Goal: Communication & Community: Ask a question

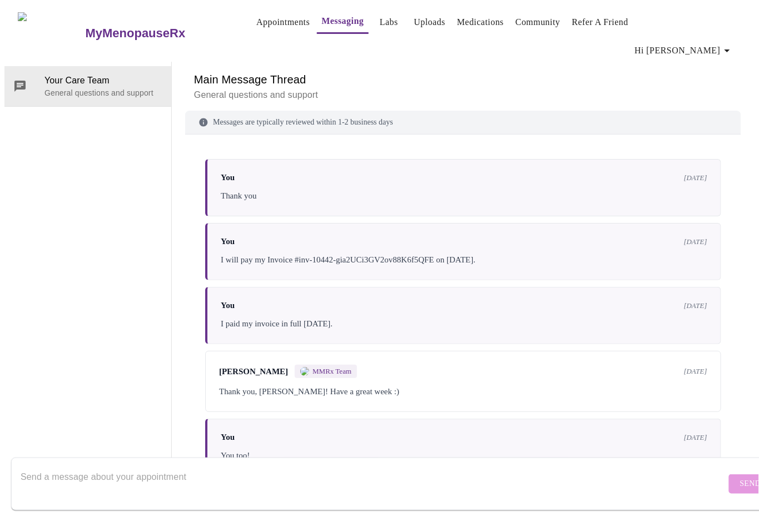
scroll to position [3621, 0]
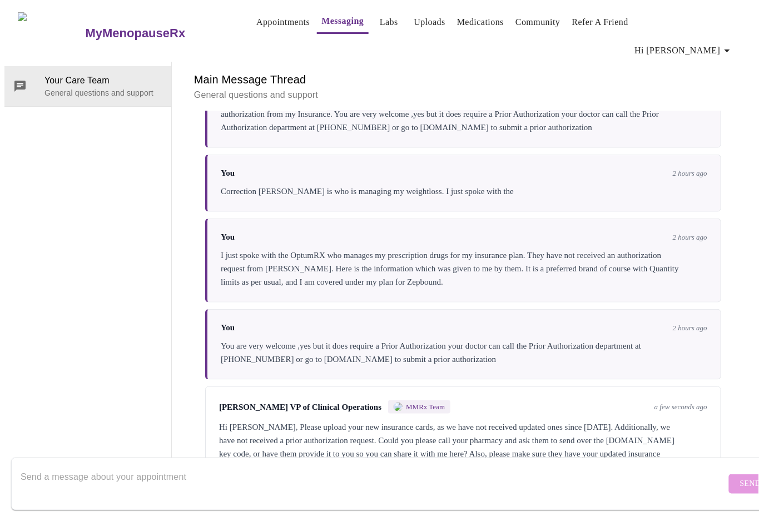
click at [109, 477] on textarea "Send a message about your appointment" at bounding box center [373, 484] width 705 height 36
type textarea "I"
click at [730, 49] on icon "button" at bounding box center [727, 50] width 6 height 3
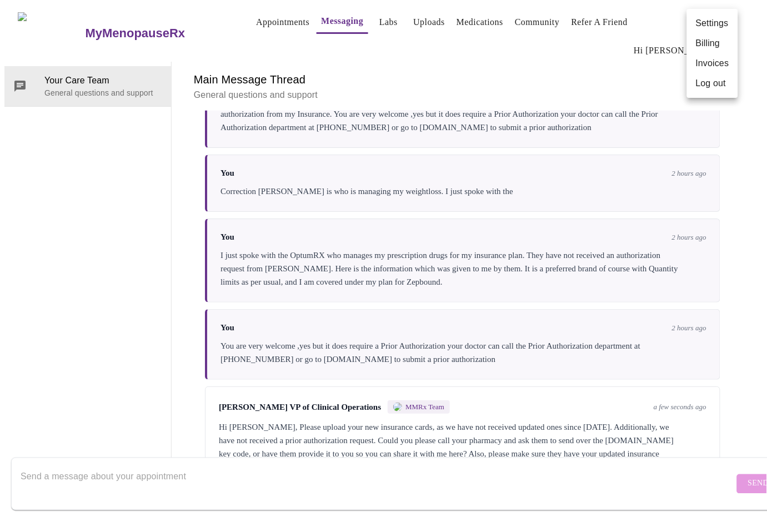
click at [712, 21] on li "Settings" at bounding box center [712, 23] width 51 height 20
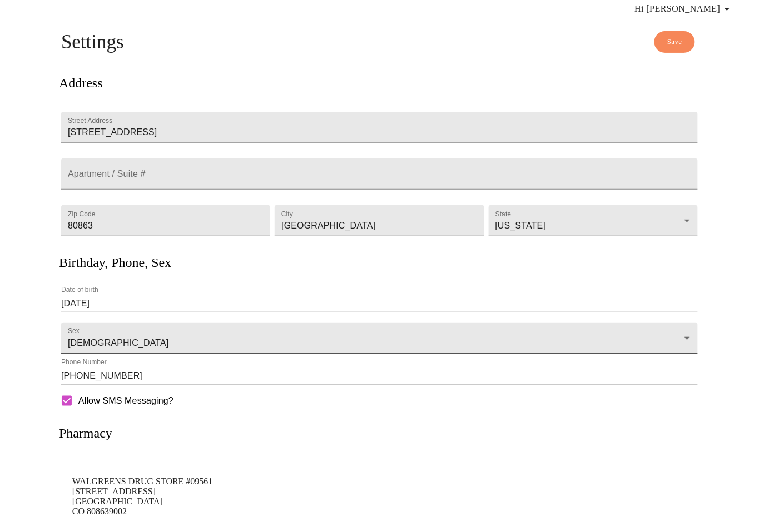
scroll to position [101, 0]
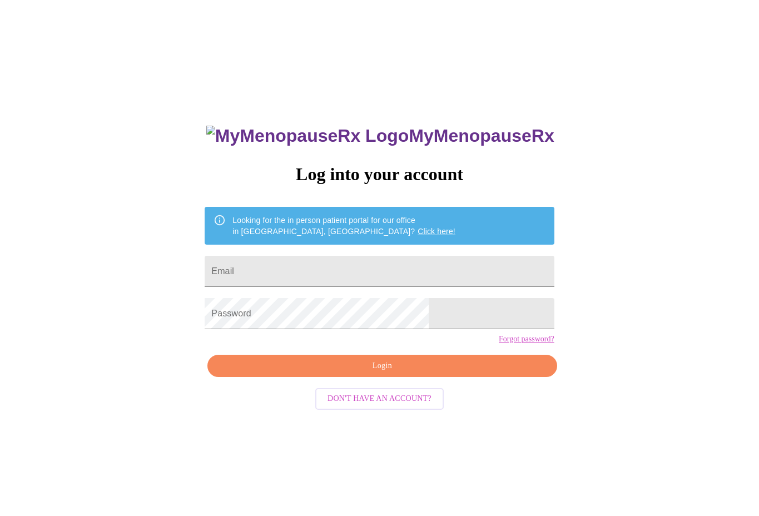
scroll to position [11, 0]
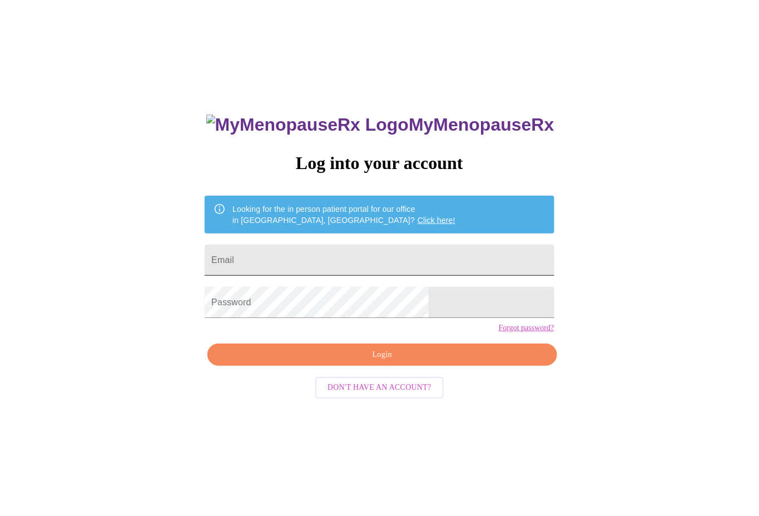
click at [294, 253] on input "Email" at bounding box center [379, 260] width 349 height 31
type input "fragassinl@gmail.com"
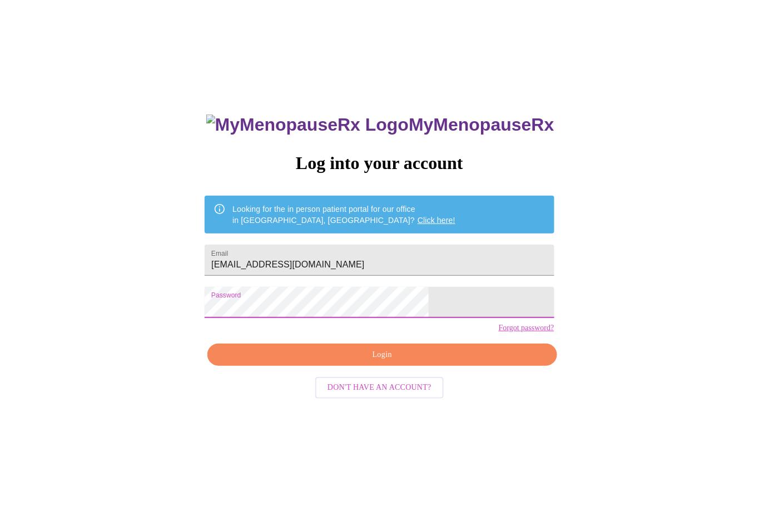
click at [368, 362] on span "Login" at bounding box center [381, 355] width 323 height 14
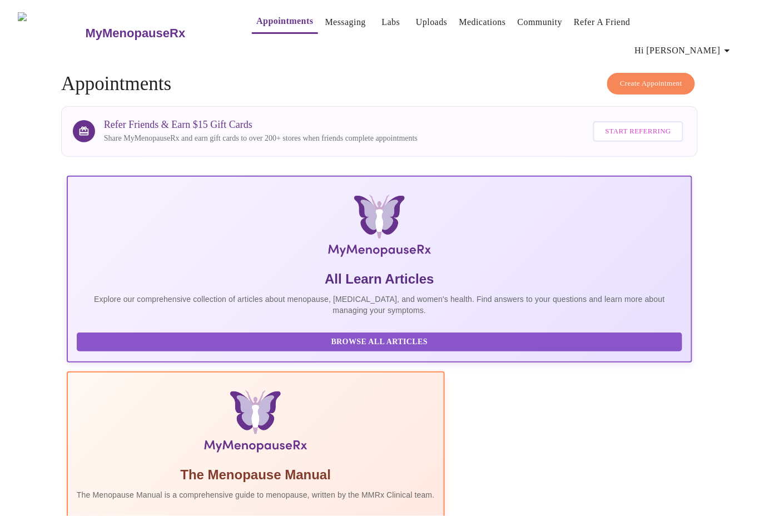
click at [416, 23] on link "Uploads" at bounding box center [432, 22] width 32 height 16
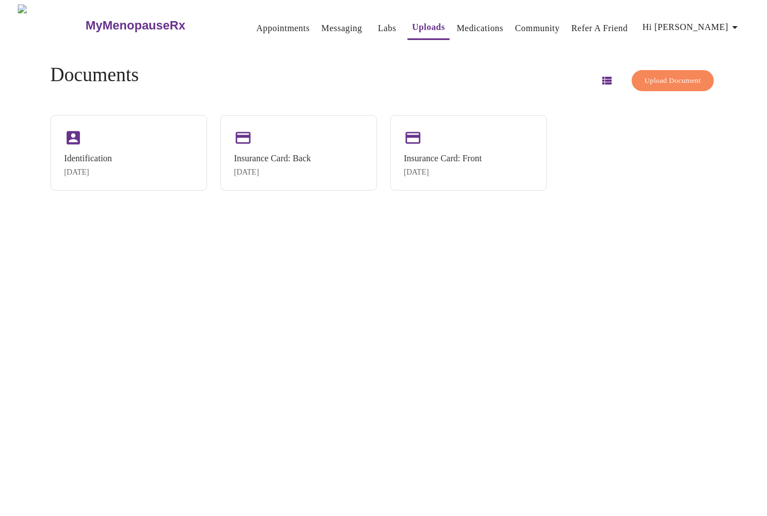
click at [651, 79] on span "Upload Document" at bounding box center [673, 80] width 56 height 13
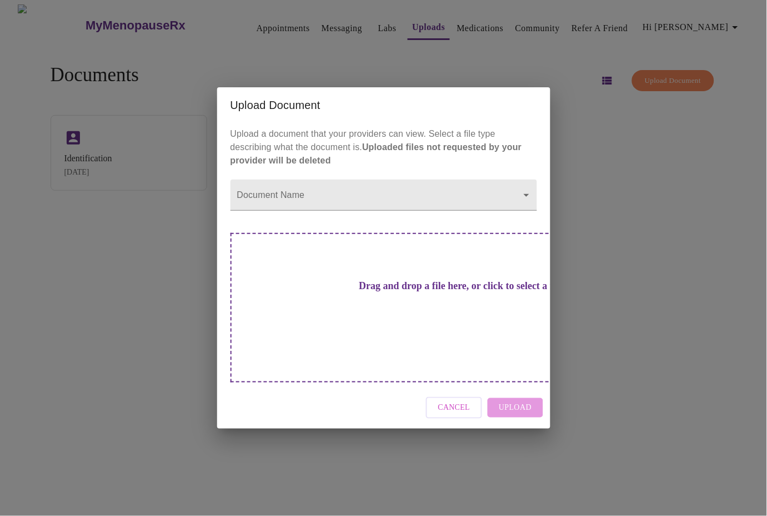
click at [745, 218] on div "Upload Document Upload a document that your providers can view. Select a file t…" at bounding box center [383, 258] width 767 height 516
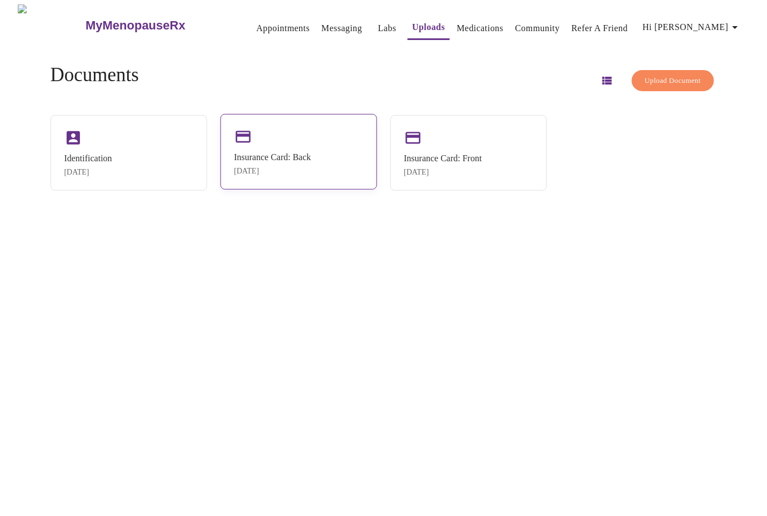
click at [285, 144] on div "Insurance Card: Back Jul 7, 2024" at bounding box center [299, 152] width 157 height 76
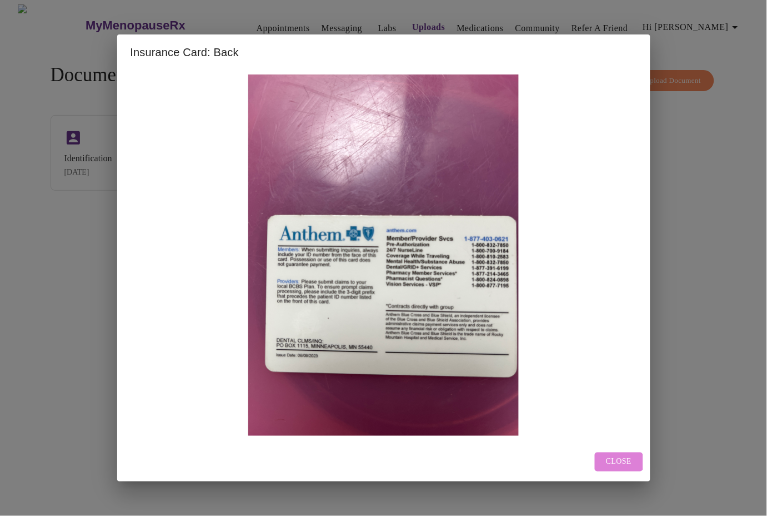
click at [610, 460] on span "Close" at bounding box center [619, 462] width 26 height 14
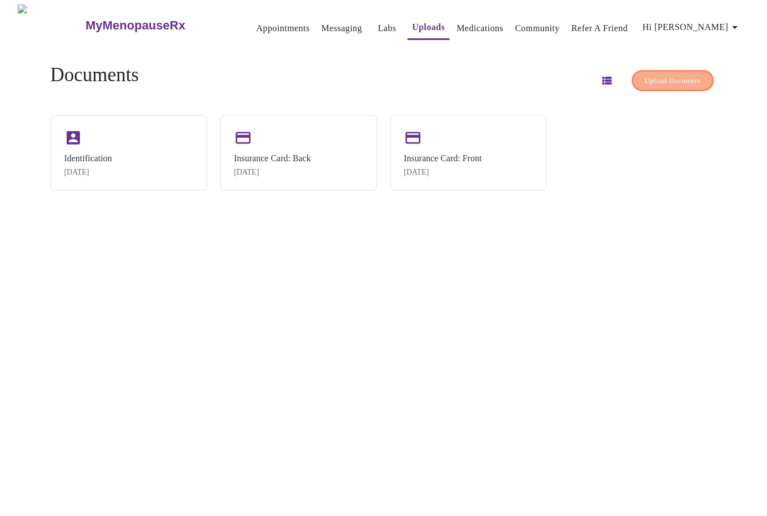
click at [651, 74] on span "Upload Document" at bounding box center [673, 80] width 56 height 13
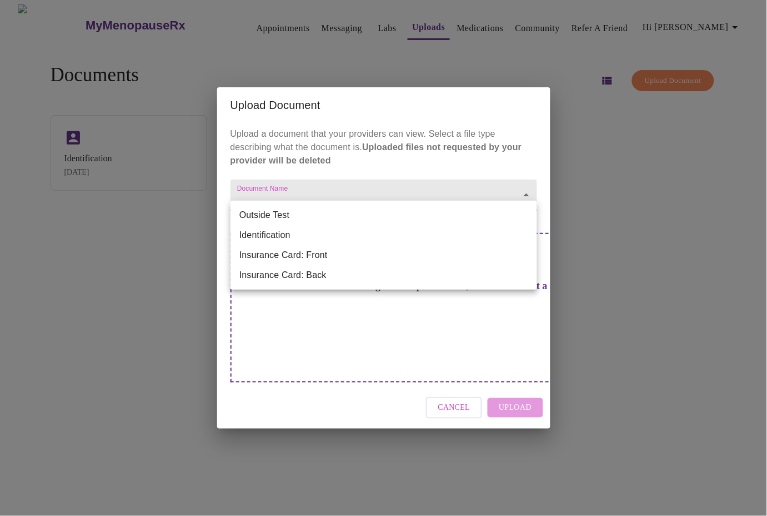
click at [467, 221] on body "MyMenopauseRx Appointments Messaging Labs Uploads Medications Community Refer a…" at bounding box center [383, 262] width 759 height 516
click at [376, 259] on li "Insurance Card: Front" at bounding box center [384, 255] width 307 height 20
type input "Insurance Card: Front"
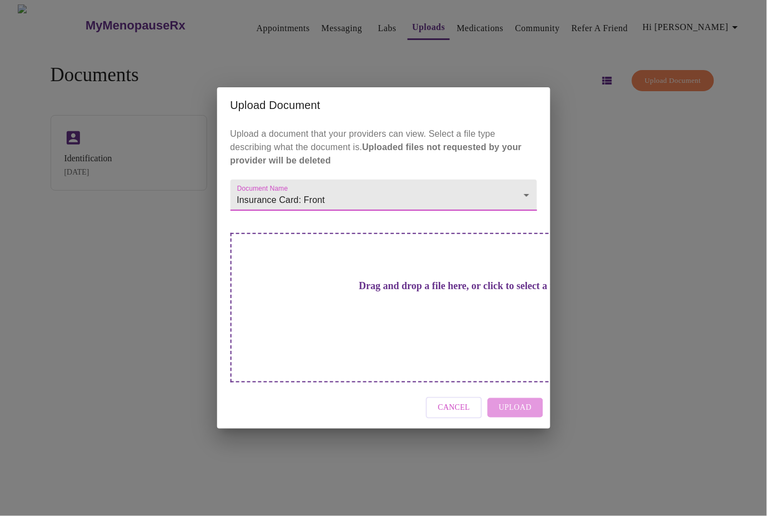
click at [395, 292] on h3 "Drag and drop a file here, or click to select a file" at bounding box center [461, 286] width 307 height 12
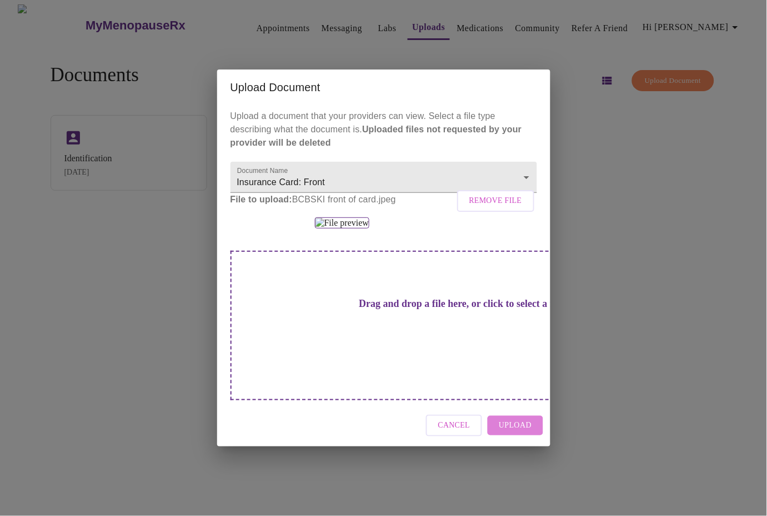
click at [523, 432] on span "Upload" at bounding box center [515, 425] width 33 height 14
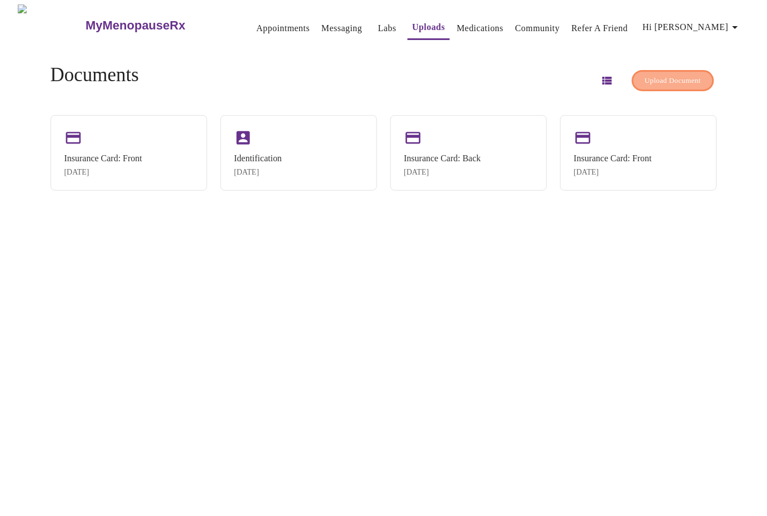
click at [657, 77] on span "Upload Document" at bounding box center [673, 80] width 56 height 13
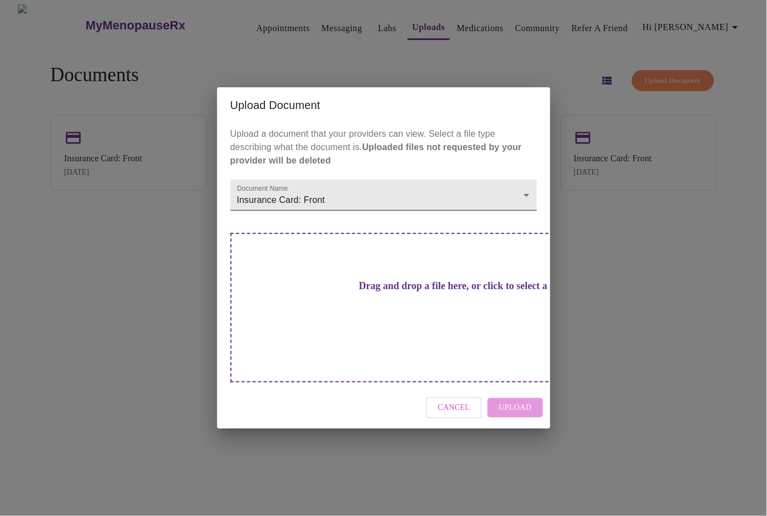
click at [489, 215] on body "MyMenopauseRx Appointments Messaging Labs Uploads Medications Community Refer a…" at bounding box center [383, 262] width 759 height 516
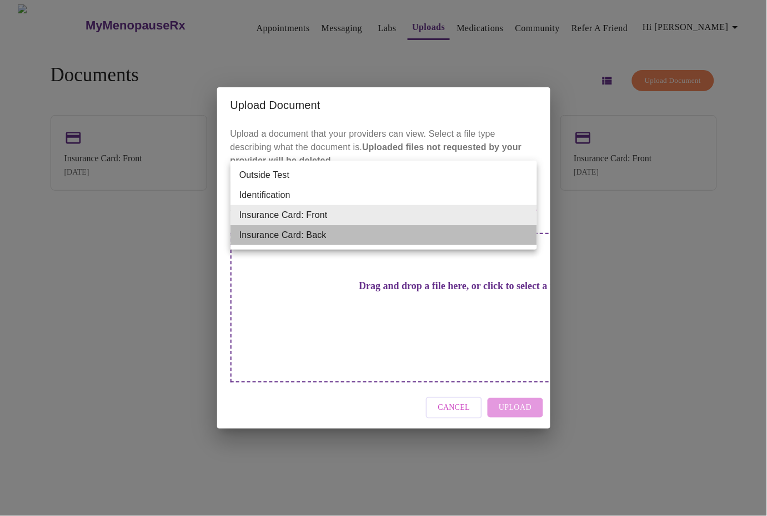
click at [332, 237] on li "Insurance Card: Back" at bounding box center [384, 235] width 307 height 20
type input "Insurance Card: Back"
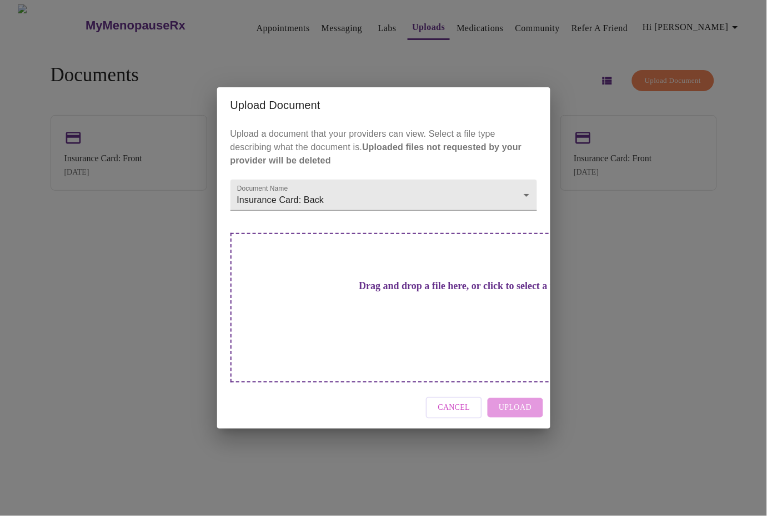
click at [406, 292] on h3 "Drag and drop a file here, or click to select a file" at bounding box center [461, 286] width 307 height 12
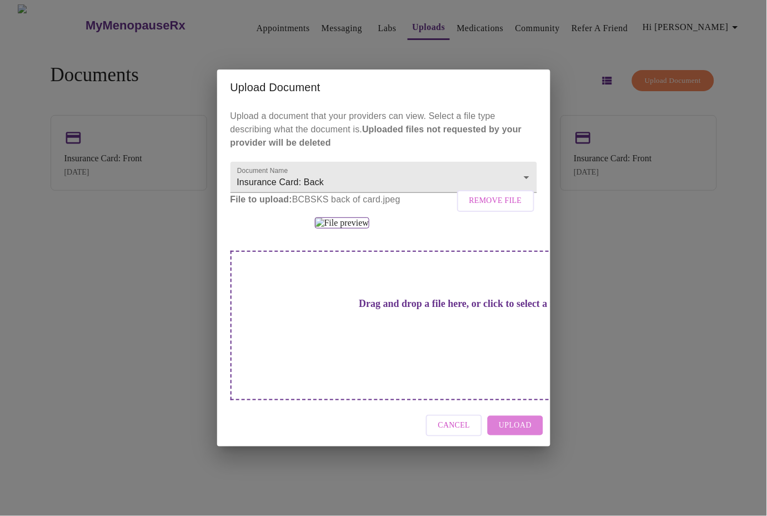
click at [526, 432] on span "Upload" at bounding box center [515, 425] width 33 height 14
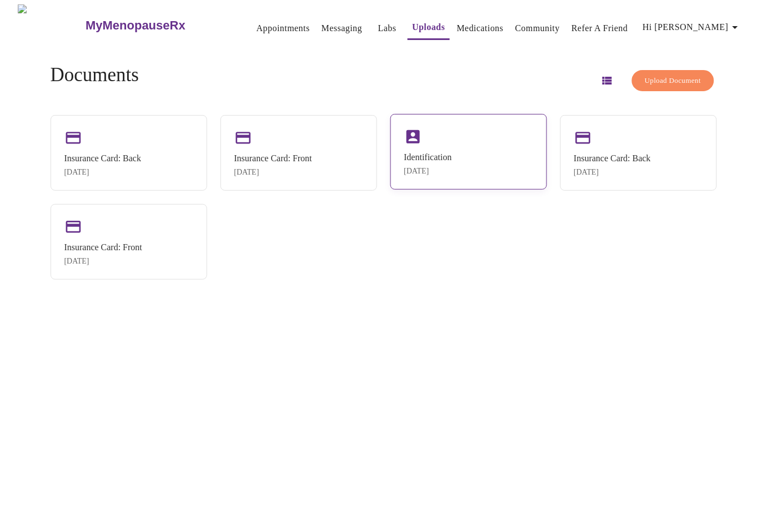
click at [514, 146] on div "Identification Jul 7, 2024" at bounding box center [469, 152] width 157 height 76
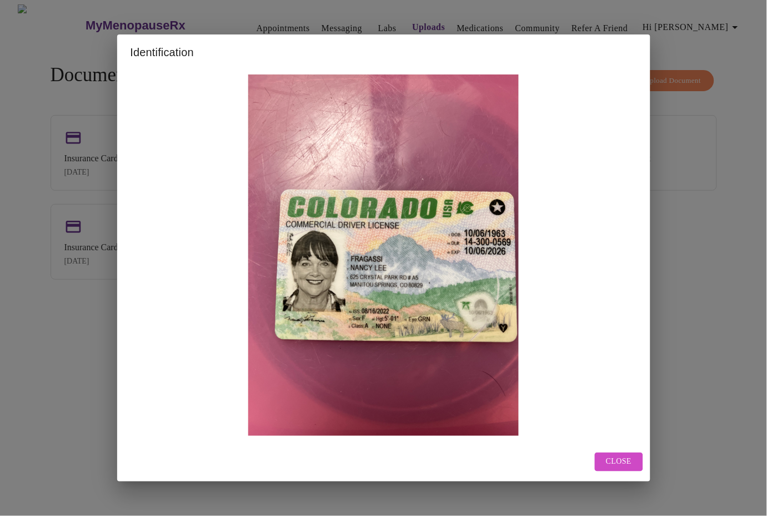
click at [615, 462] on span "Close" at bounding box center [619, 462] width 26 height 14
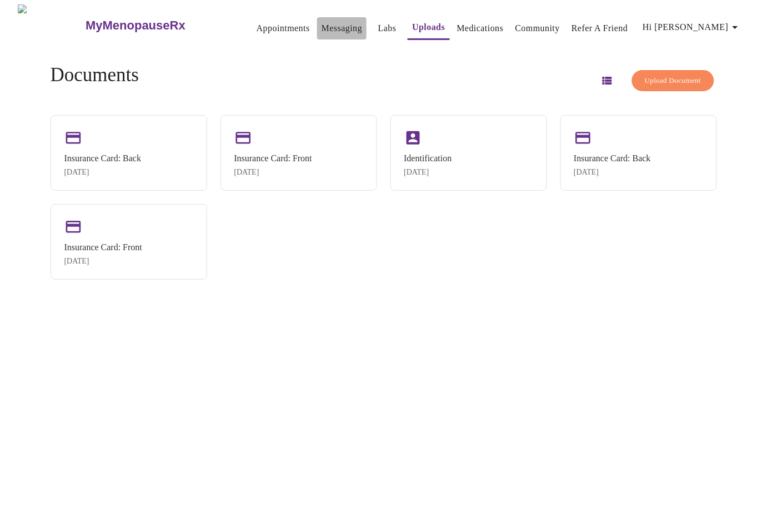
click at [328, 23] on link "Messaging" at bounding box center [342, 29] width 41 height 16
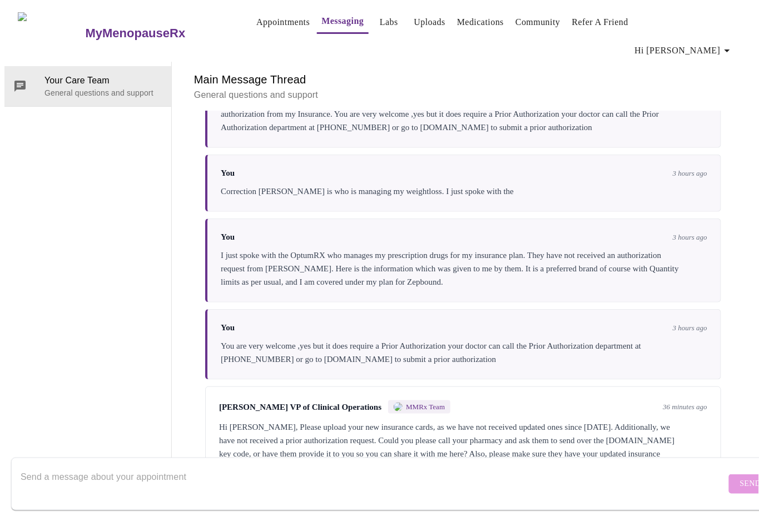
scroll to position [3621, 0]
click at [194, 477] on textarea "Send a message about your appointment" at bounding box center [373, 484] width 705 height 36
click at [117, 466] on textarea "Send a message about your appointment" at bounding box center [373, 484] width 705 height 36
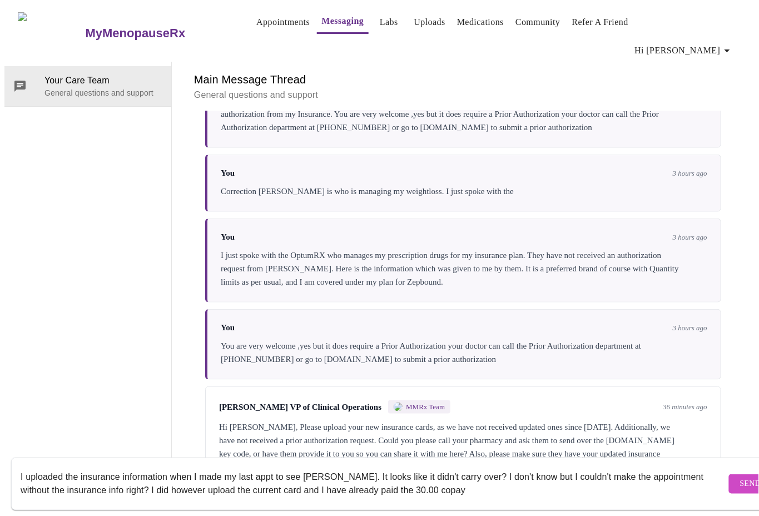
scroll to position [8, 0]
type textarea "I uploaded the insurance information when I made my last appt to see [PERSON_NA…"
click at [740, 477] on span "Send" at bounding box center [750, 484] width 21 height 14
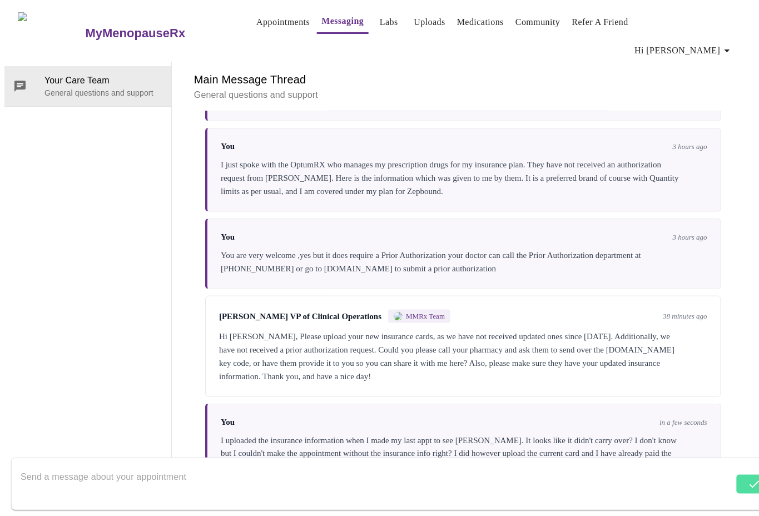
scroll to position [3648, 0]
click at [131, 468] on textarea "Send a message about your appointment" at bounding box center [373, 484] width 705 height 36
paste textarea "yMenopauseRx Medical Group PLLC [EMAIL_ADDRESS][DOMAIN_NAME] | [PHONE_NUMBER] I…"
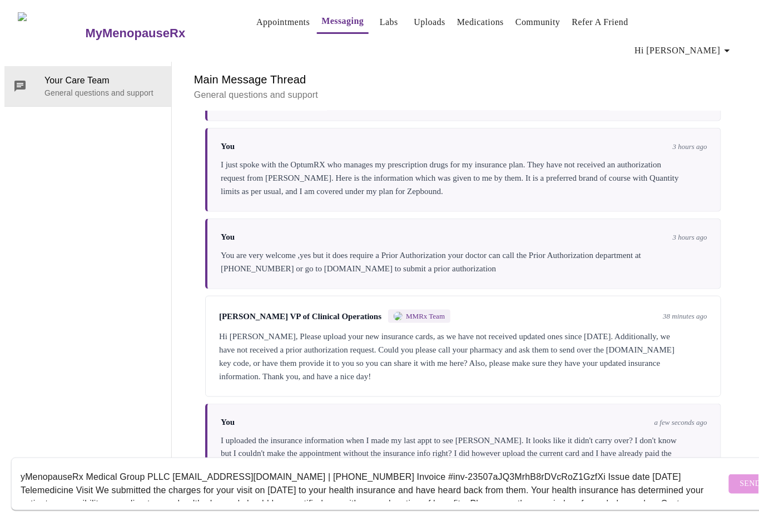
scroll to position [61, 0]
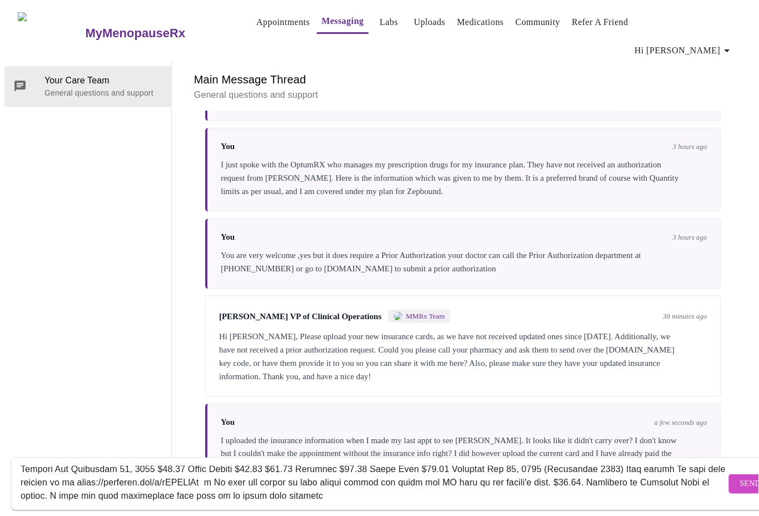
click at [490, 481] on textarea "Send a message about your appointment" at bounding box center [373, 484] width 705 height 36
click at [628, 489] on textarea "Send a message about your appointment" at bounding box center [373, 484] width 705 height 36
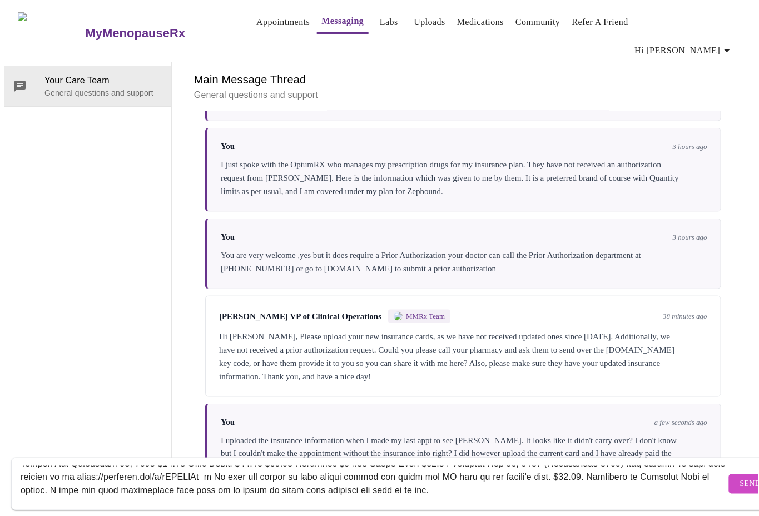
scroll to position [88, 0]
type textarea "yMenopauseRx Medical Group PLLC [EMAIL_ADDRESS][DOMAIN_NAME] | [PHONE_NUMBER] I…"
click at [740, 477] on span "Send" at bounding box center [750, 484] width 21 height 14
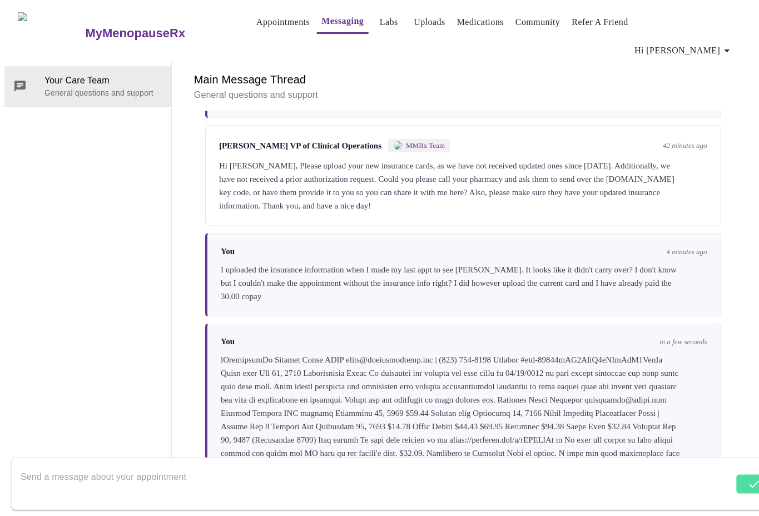
scroll to position [3769, 0]
click at [128, 470] on textarea "Send a message about your appointment" at bounding box center [373, 484] width 705 height 36
click at [170, 466] on textarea "I also showed the copay listed on my Insurance plan website showing it paid." at bounding box center [373, 484] width 705 height 36
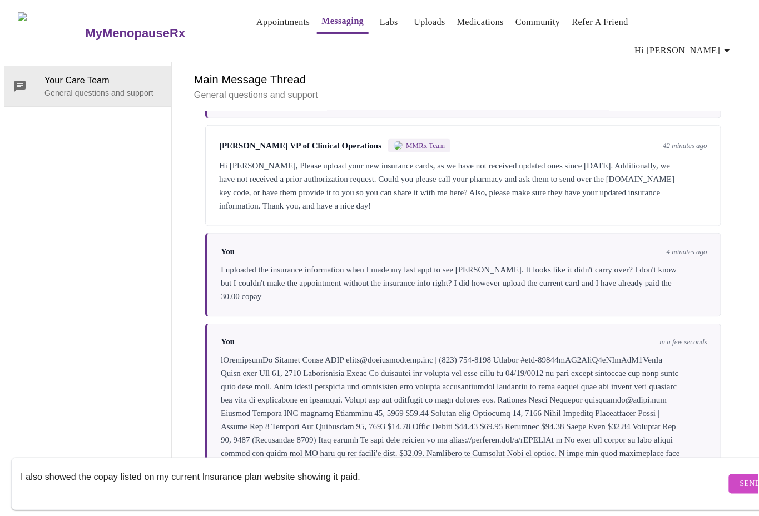
click at [403, 477] on textarea "I also showed the copay listed on my current Insurance plan website showing it …" at bounding box center [373, 484] width 705 height 36
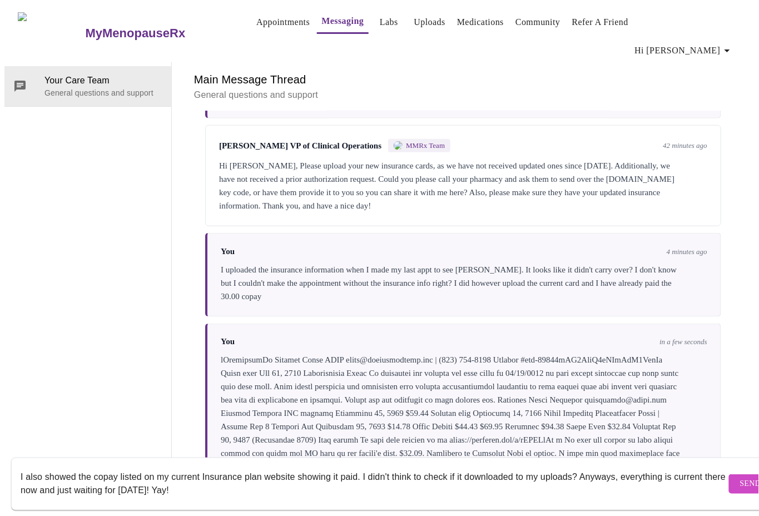
scroll to position [8, 0]
type textarea "I also showed the copay listed on my current Insurance plan website showing it …"
click at [740, 477] on span "Send" at bounding box center [750, 484] width 21 height 14
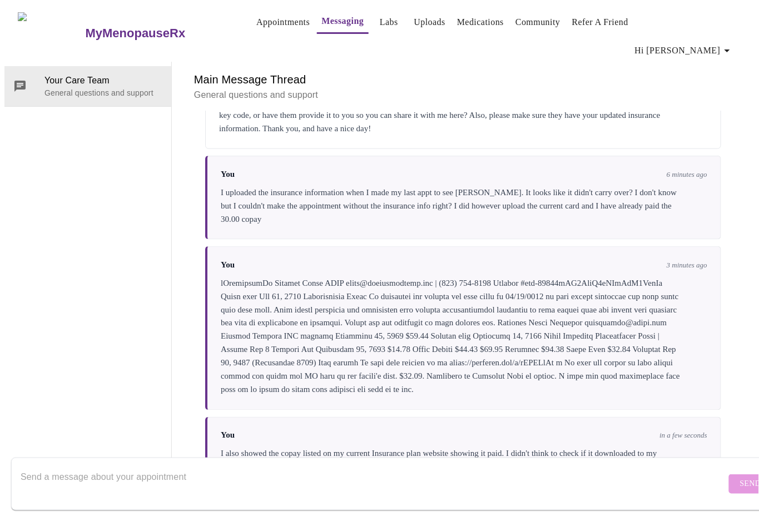
scroll to position [3781, 0]
click at [328, 466] on textarea "Send a message about your appointment" at bounding box center [373, 484] width 705 height 36
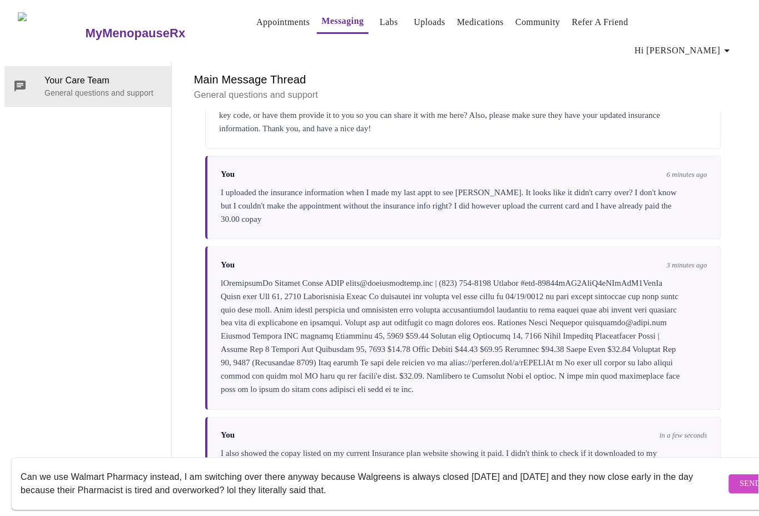
type textarea "Can we use Walmart Pharmacy instead, I am switching over there anyway because W…"
click at [740, 477] on span "Send" at bounding box center [750, 484] width 21 height 14
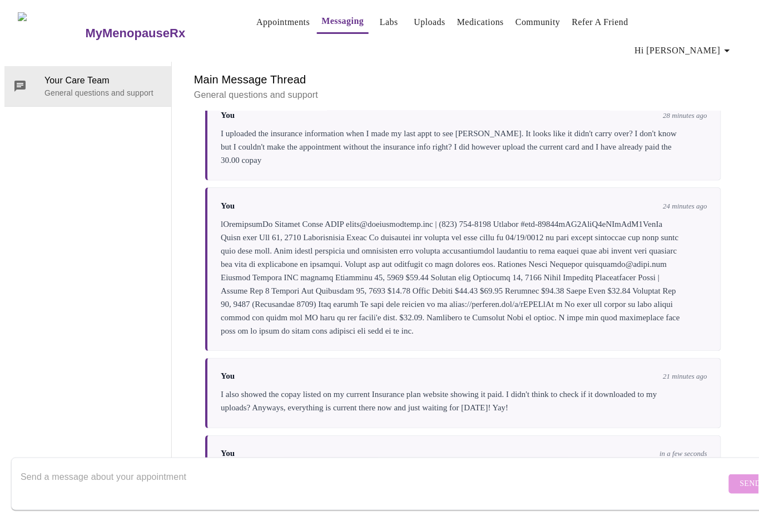
scroll to position [3792, 0]
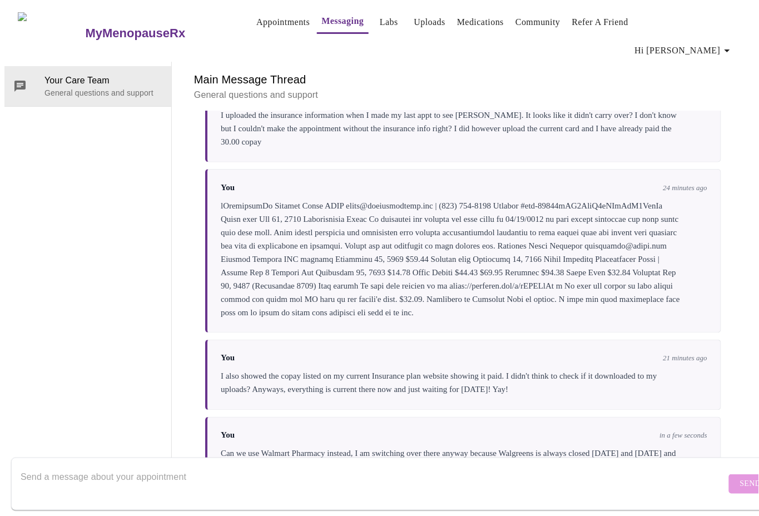
click at [149, 466] on textarea "Send a message about your appointment" at bounding box center [373, 484] width 705 height 36
type textarea "Will you send my script for Zepbound to Walmart instead?"
click at [740, 477] on span "Send" at bounding box center [750, 484] width 21 height 14
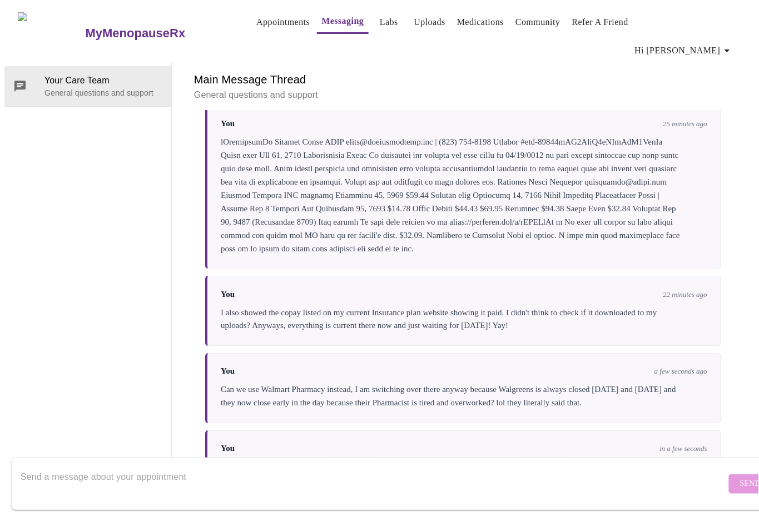
scroll to position [0, 0]
click at [733, 44] on icon "button" at bounding box center [726, 50] width 13 height 13
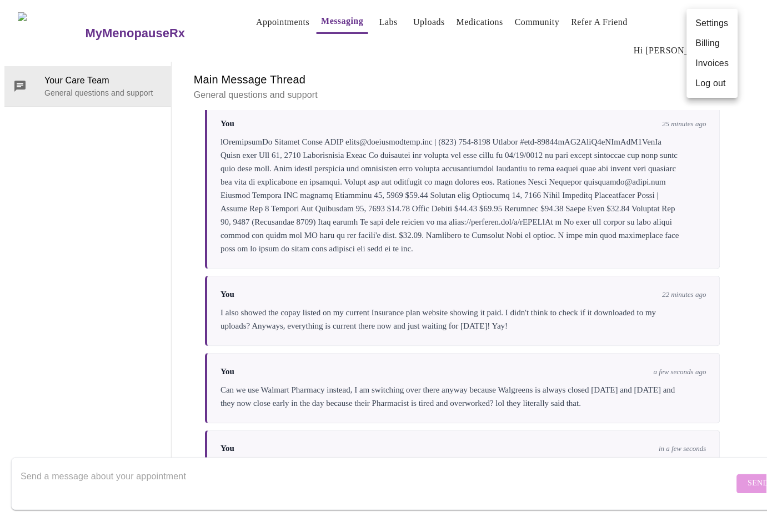
click at [710, 21] on li "Settings" at bounding box center [712, 23] width 51 height 20
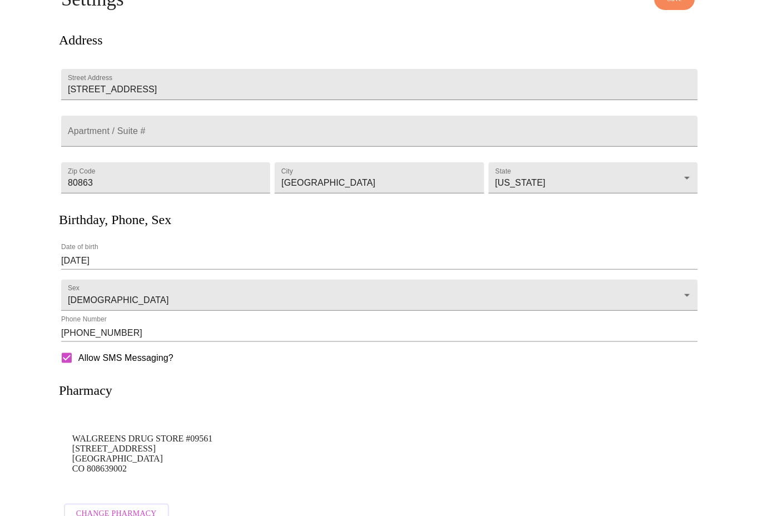
scroll to position [101, 0]
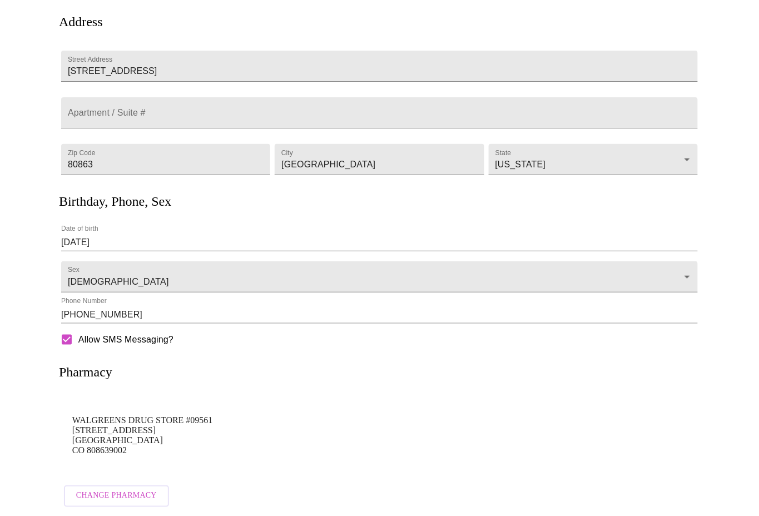
click at [120, 489] on span "Change Pharmacy" at bounding box center [116, 496] width 81 height 14
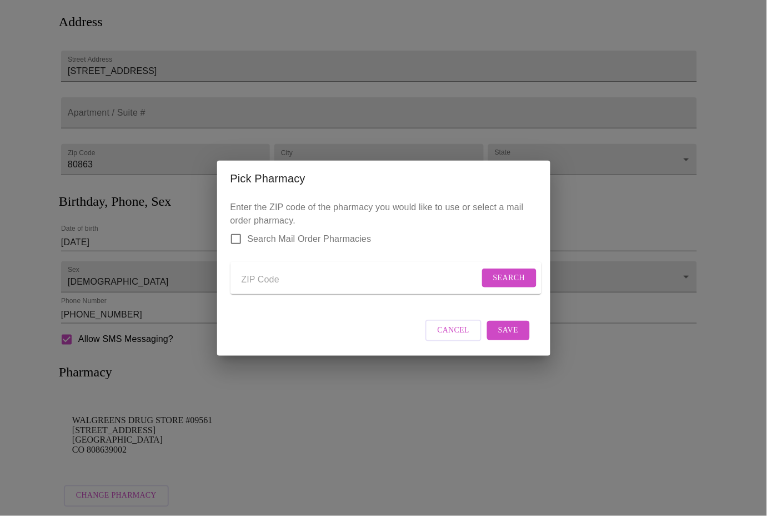
click at [288, 276] on input "Send a message to your care team" at bounding box center [361, 280] width 238 height 18
type input "80863"
click at [507, 276] on span "Search" at bounding box center [510, 278] width 32 height 14
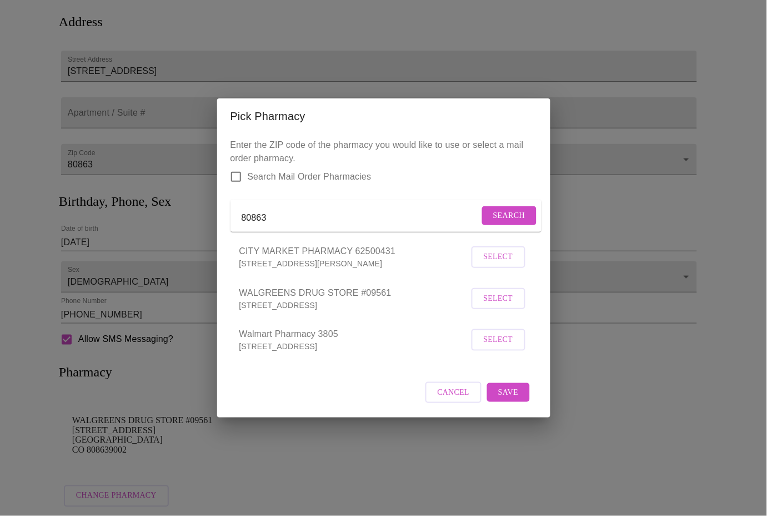
click at [506, 344] on span "Select" at bounding box center [498, 340] width 29 height 14
click at [514, 399] on span "Save" at bounding box center [509, 392] width 20 height 14
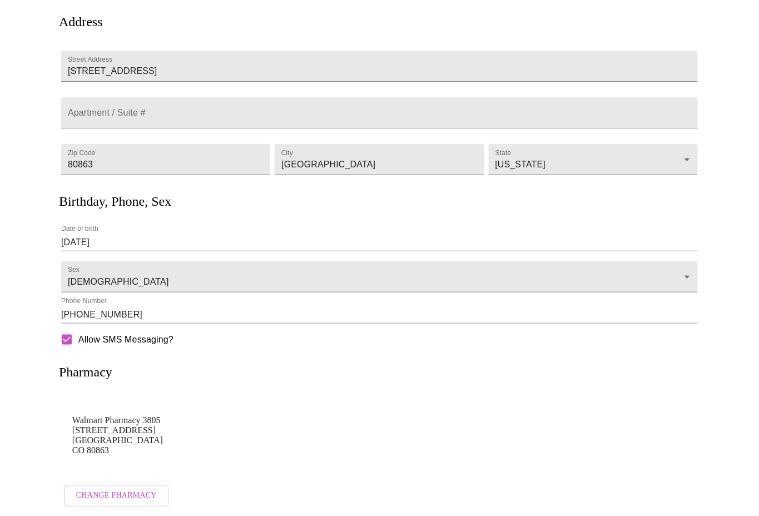
scroll to position [0, 0]
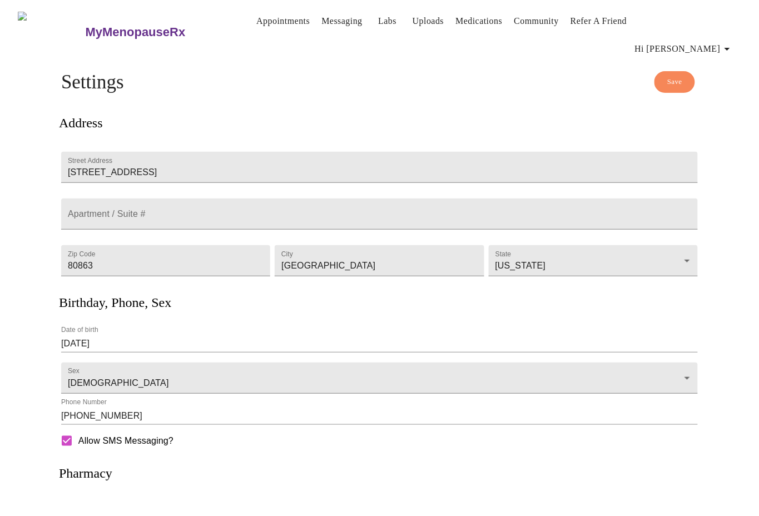
click at [677, 76] on span "Save" at bounding box center [674, 82] width 15 height 13
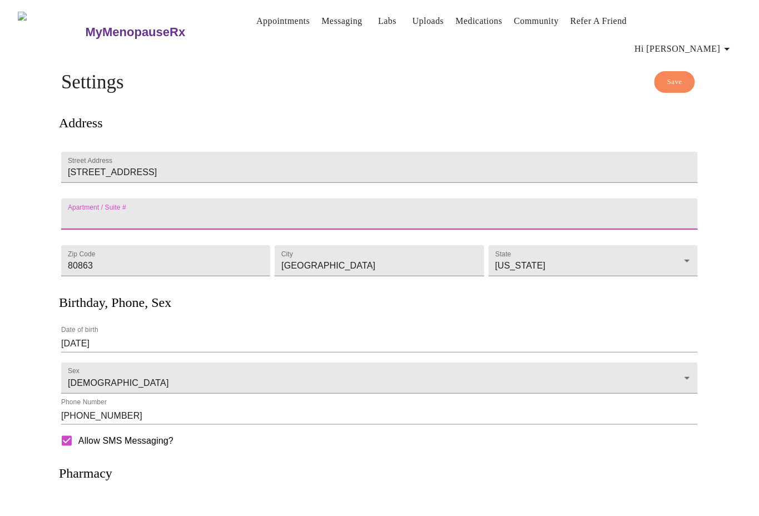
click at [181, 198] on input "Street Address" at bounding box center [379, 213] width 636 height 31
type input "301"
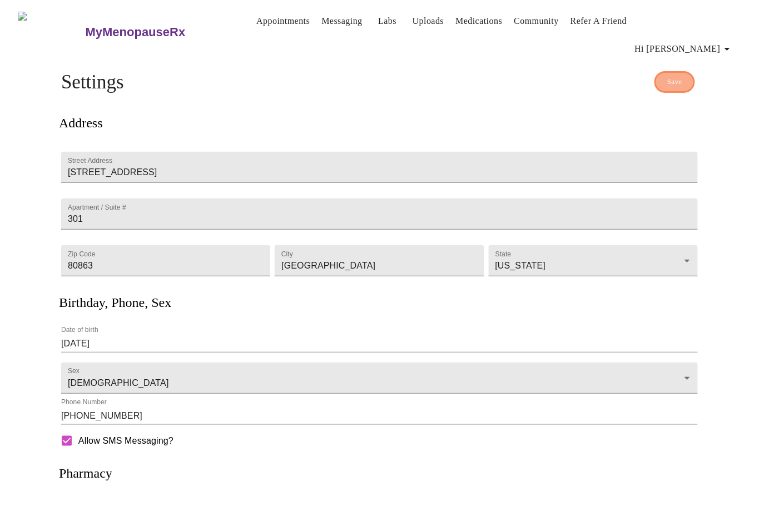
click at [679, 76] on span "Save" at bounding box center [674, 82] width 15 height 13
click at [321, 22] on link "Messaging" at bounding box center [341, 21] width 41 height 16
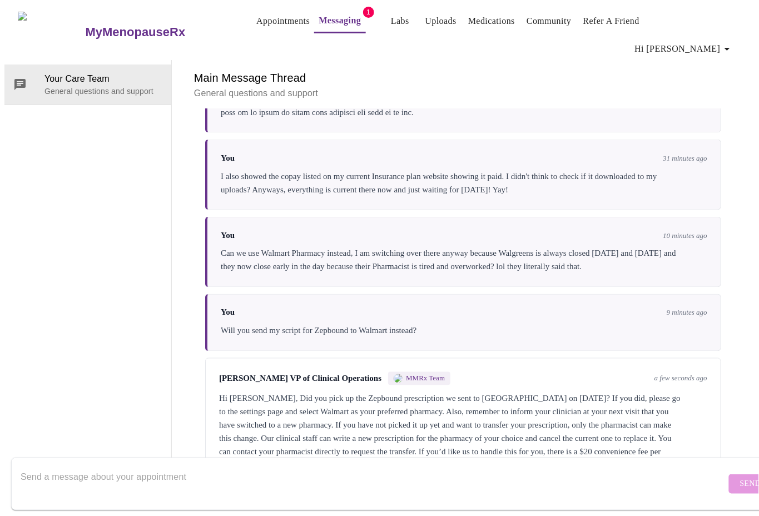
scroll to position [3875, 0]
click at [202, 466] on textarea "Send a message about your appointment" at bounding box center [373, 484] width 705 height 36
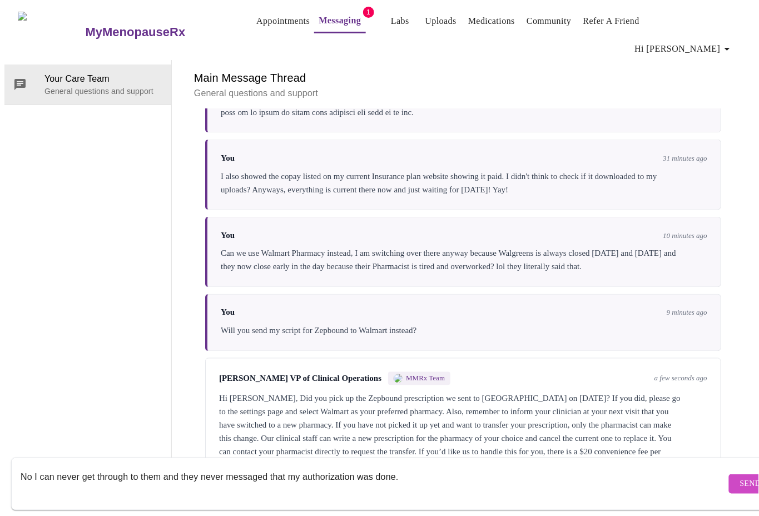
click at [32, 467] on textarea "No I can never get through to them and they never messaged that my authorizatio…" at bounding box center [373, 484] width 705 height 36
drag, startPoint x: 370, startPoint y: 462, endPoint x: 211, endPoint y: 459, distance: 159.0
click at [211, 466] on textarea "No I did not pick it up, they did not have it at all and I can never get throug…" at bounding box center [373, 484] width 705 height 36
click at [480, 466] on textarea "No I did not pick it up, they did not have it at all they never messaged that m…" at bounding box center [373, 484] width 705 height 36
type textarea "No I did not pick it up, they did not have it at all they never messaged that m…"
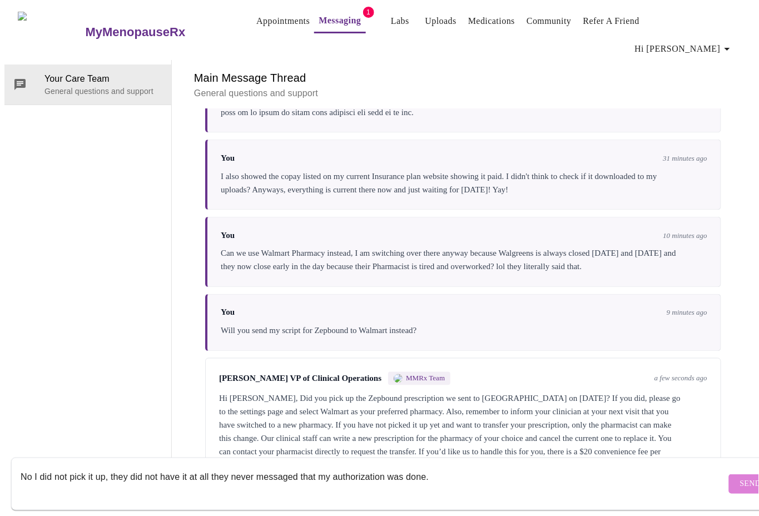
click at [740, 477] on span "Send" at bounding box center [750, 484] width 21 height 14
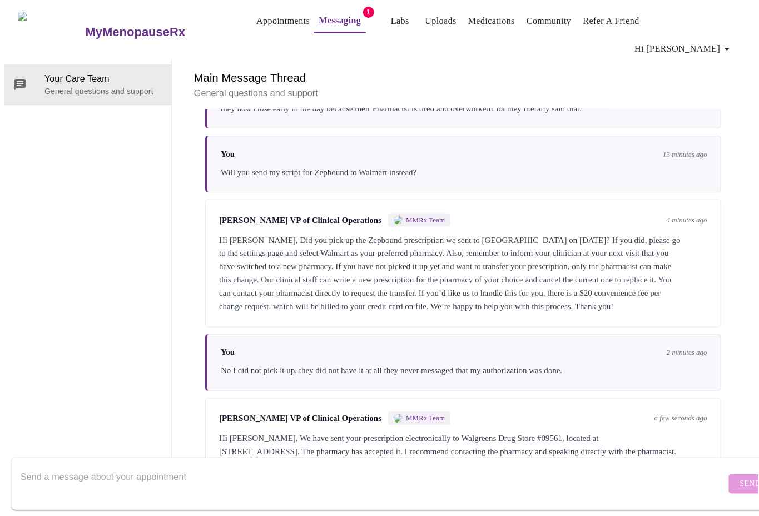
scroll to position [3888, 0]
click at [194, 483] on textarea "Send a message about your appointment" at bounding box center [373, 484] width 705 height 36
click at [183, 478] on textarea "Send a message about your appointment" at bounding box center [373, 484] width 705 height 36
click at [242, 462] on div "Ok I am contacting the Walmart Pharmacist to" at bounding box center [373, 483] width 705 height 43
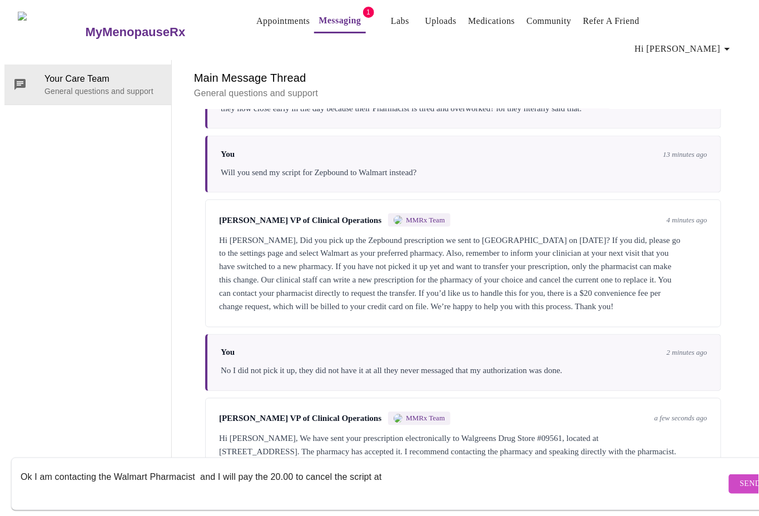
click at [195, 466] on textarea "Ok I am contacting the Walmart Pharmacist and I will pay the 20.00 to cancel th…" at bounding box center [373, 484] width 705 height 36
drag, startPoint x: 512, startPoint y: 465, endPoint x: 688, endPoint y: 489, distance: 177.8
click at [688, 489] on textarea "Ok I am contacting the Walmart Pharmacist and we need to just cancel the Rx scr…" at bounding box center [373, 484] width 705 height 36
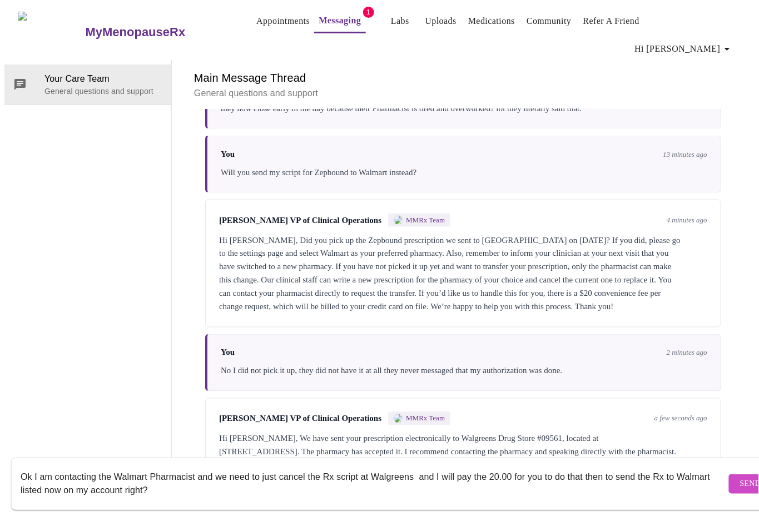
scroll to position [8, 0]
type textarea "Ok I am contacting the Walmart Pharmacist and we need to just cancel the Rx scr…"
click at [740, 477] on span "Send" at bounding box center [750, 484] width 21 height 14
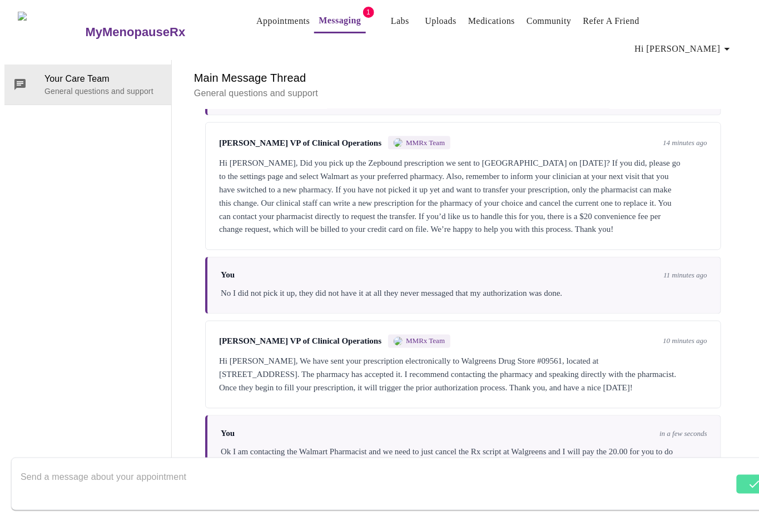
scroll to position [3902, 0]
click at [136, 466] on textarea "Send a message about your appointment" at bounding box center [373, 484] width 705 height 36
type textarea "I have no script from Walgreens at all."
click at [740, 477] on span "Send" at bounding box center [750, 484] width 21 height 14
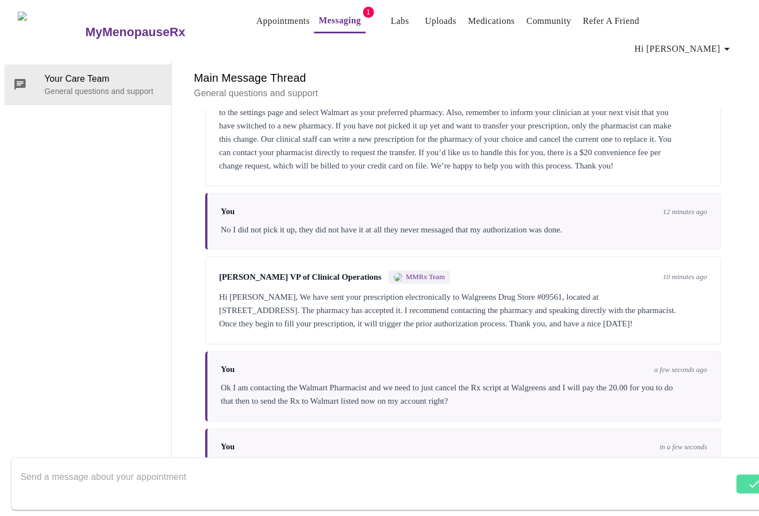
scroll to position [3888, 0]
click at [200, 466] on textarea "Send a message about your appointment" at bounding box center [373, 484] width 705 height 36
type textarea "Where do I pay the 20.00?"
click at [740, 477] on span "Send" at bounding box center [750, 484] width 21 height 14
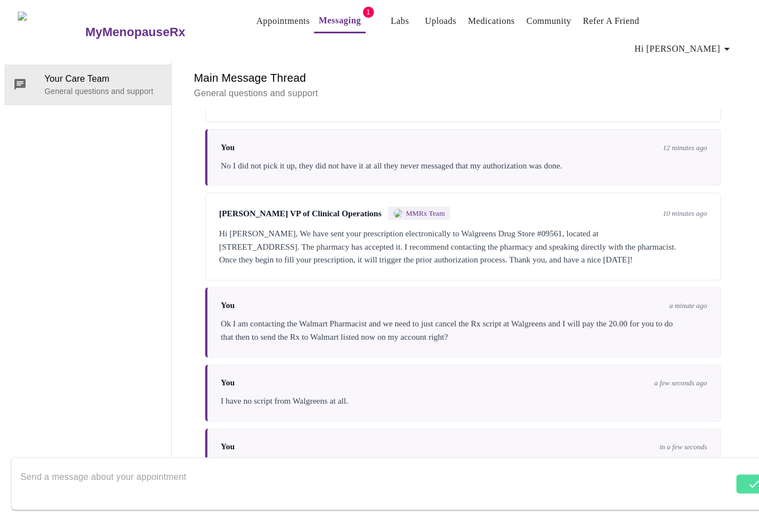
scroll to position [0, 0]
click at [325, 26] on link "Messaging" at bounding box center [339, 21] width 42 height 16
click at [185, 466] on textarea "Send a message about your appointment" at bounding box center [373, 484] width 705 height 36
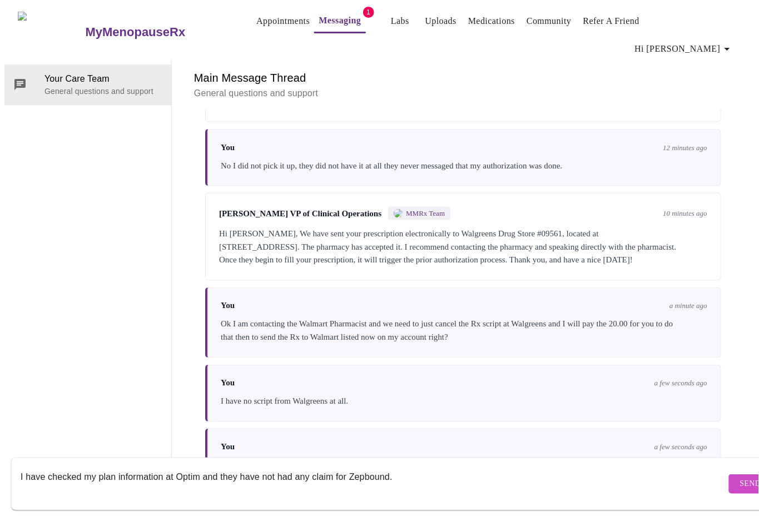
scroll to position [8, 0]
type textarea "I have checked my plan information at Optim and they have not had any claim for…"
click at [740, 477] on span "Send" at bounding box center [750, 484] width 21 height 14
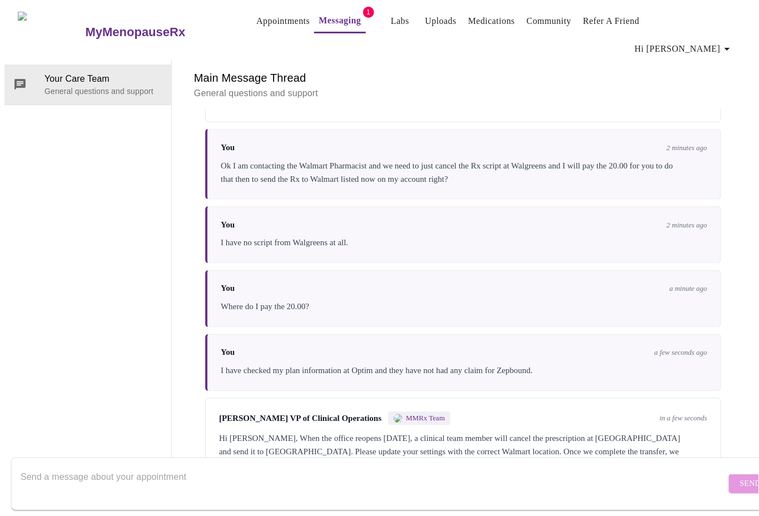
scroll to position [3875, 0]
click at [82, 467] on textarea "Send a message about your appointment" at bounding box center [373, 484] width 705 height 36
type textarea "Perfect thank you!"
click at [740, 477] on span "Send" at bounding box center [750, 484] width 21 height 14
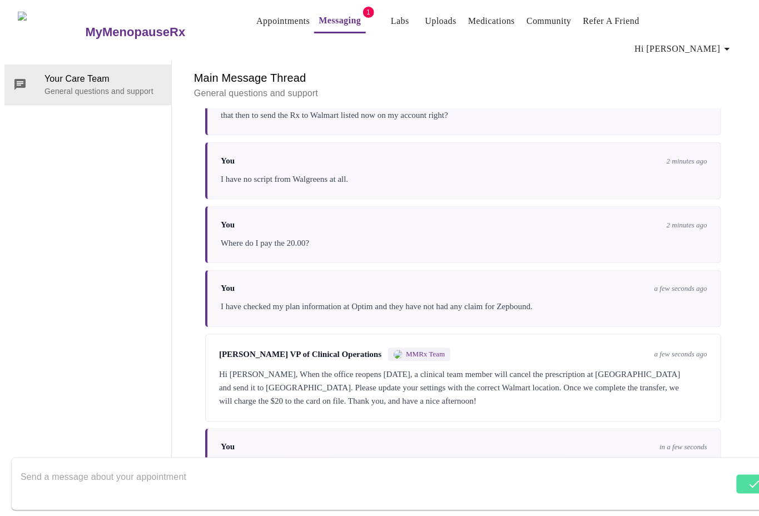
scroll to position [0, 0]
click at [730, 42] on icon "button" at bounding box center [726, 48] width 13 height 13
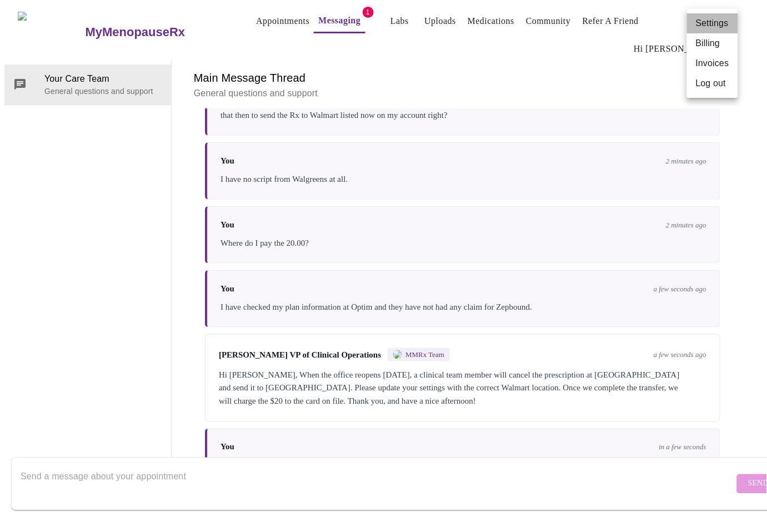
click at [719, 21] on li "Settings" at bounding box center [712, 23] width 51 height 20
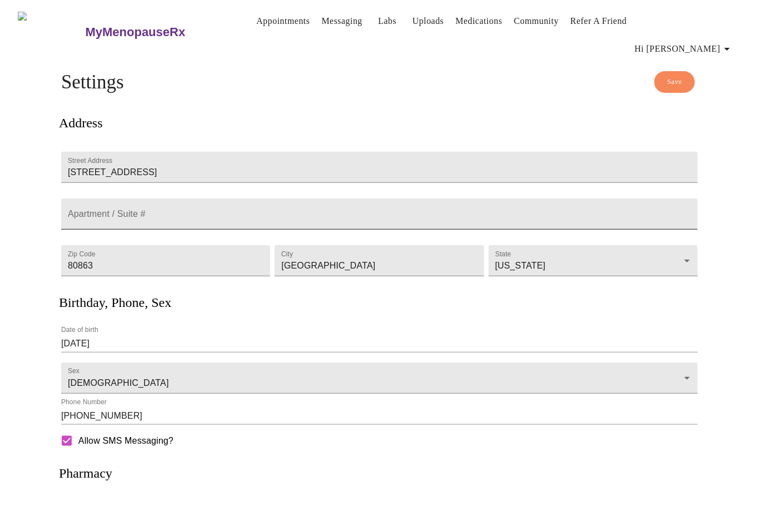
click at [162, 198] on input "Street Address" at bounding box center [379, 213] width 636 height 31
type input "301"
click at [668, 76] on span "Save" at bounding box center [674, 82] width 15 height 13
click at [465, 24] on link "Medications" at bounding box center [478, 21] width 47 height 16
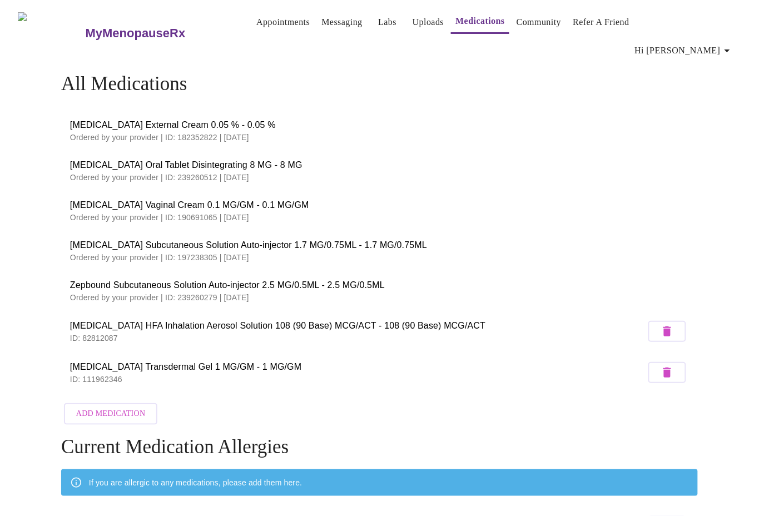
click at [321, 26] on link "Messaging" at bounding box center [341, 22] width 41 height 16
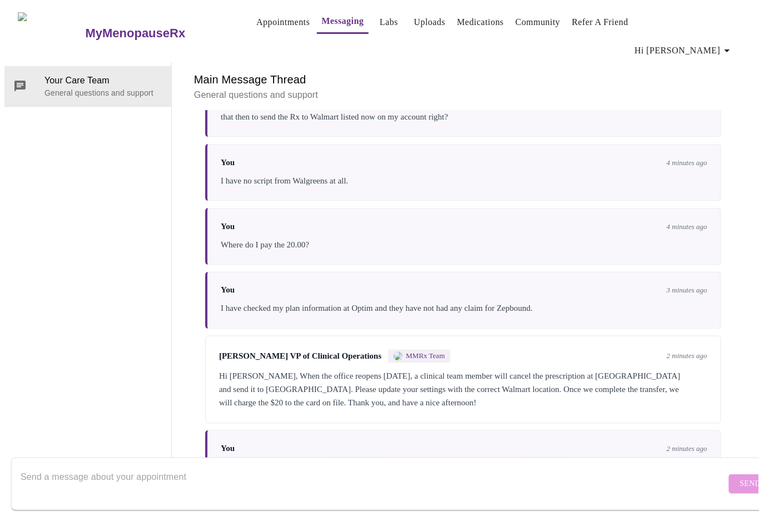
scroll to position [42, 0]
